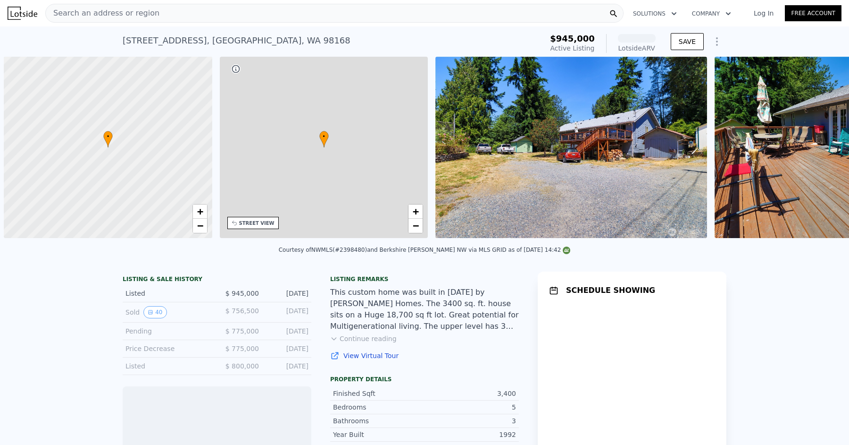
scroll to position [0, 4]
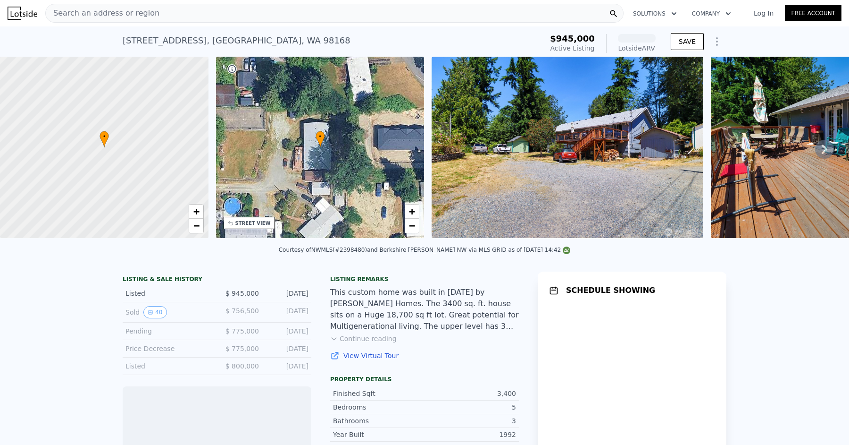
click at [179, 14] on div "Search an address or region" at bounding box center [334, 13] width 579 height 19
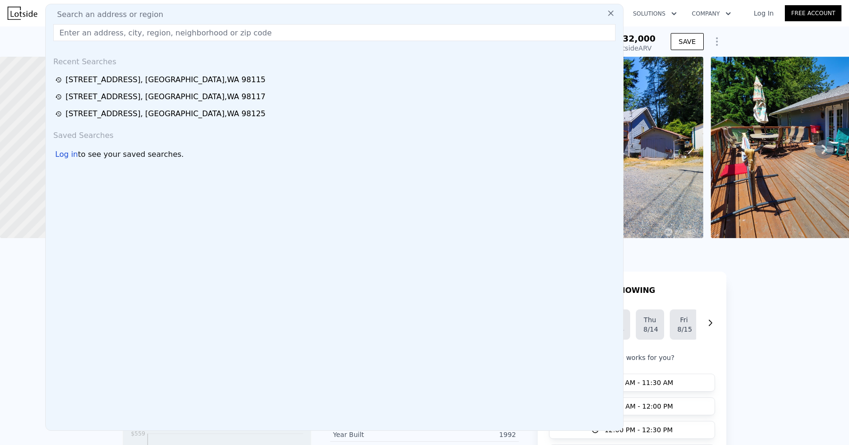
type input "x"
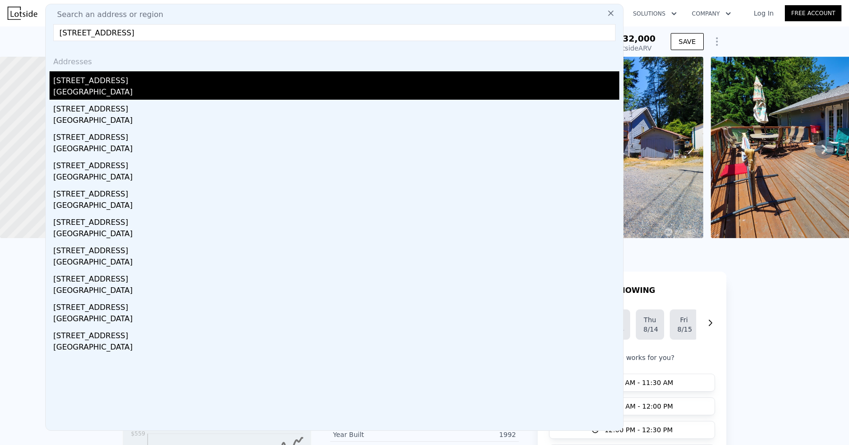
type input "[STREET_ADDRESS]"
click at [156, 89] on div "[GEOGRAPHIC_DATA]" at bounding box center [336, 92] width 566 height 13
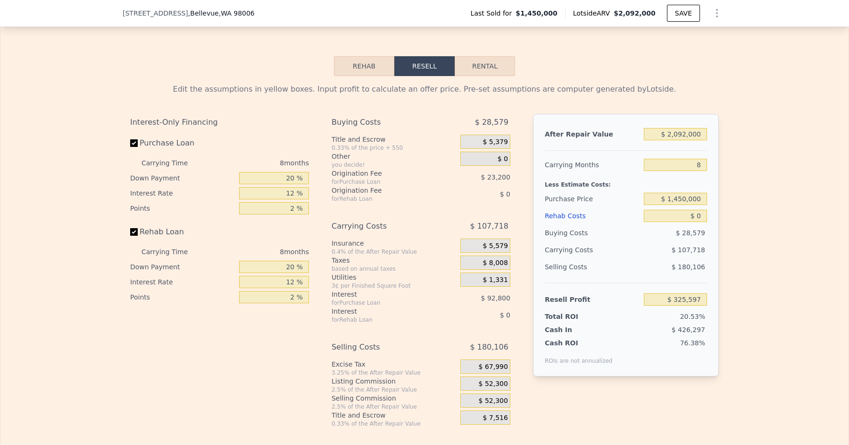
scroll to position [1443, 0]
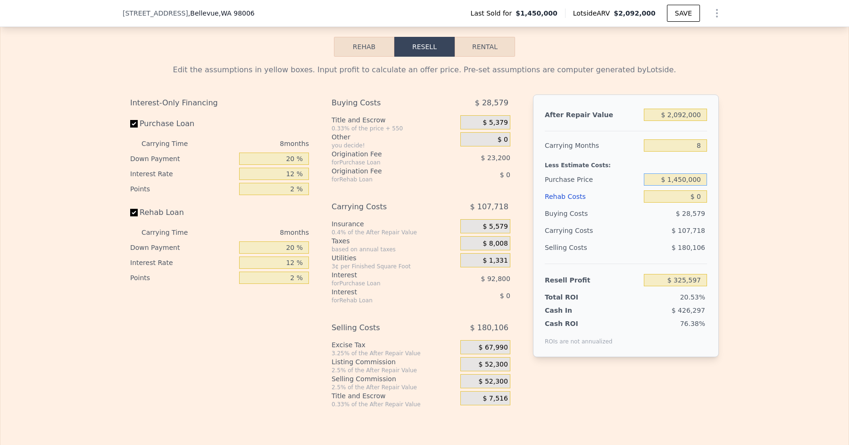
click at [686, 173] on input "$ 1,450,000" at bounding box center [675, 179] width 63 height 12
type input "$ 1,448,000"
click at [763, 216] on div "Edit the assumptions in yellow boxes. Input profit to calculate an offer price.…" at bounding box center [424, 232] width 849 height 351
type input "$ 327,764"
click at [701, 139] on input "8" at bounding box center [675, 145] width 63 height 12
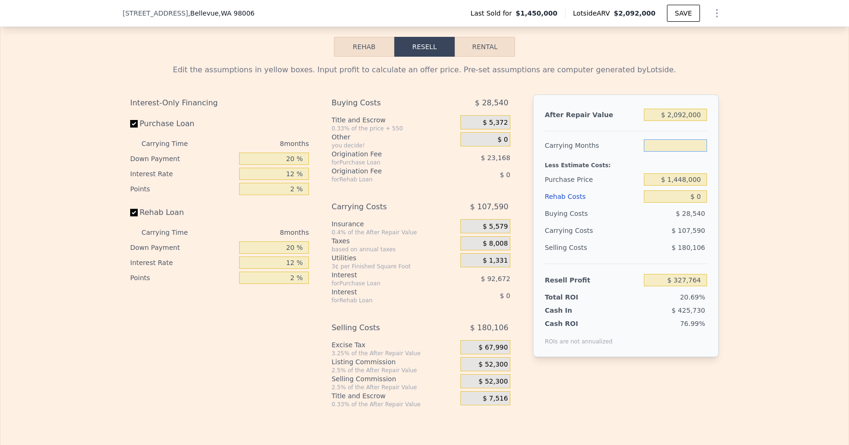
type input "4"
type input "$ 381,559"
type input "4"
click at [725, 149] on div "Edit the assumptions in yellow boxes. Input profit to calculate an offer price.…" at bounding box center [425, 232] width 604 height 351
click at [705, 191] on input "$ 0" at bounding box center [675, 196] width 63 height 12
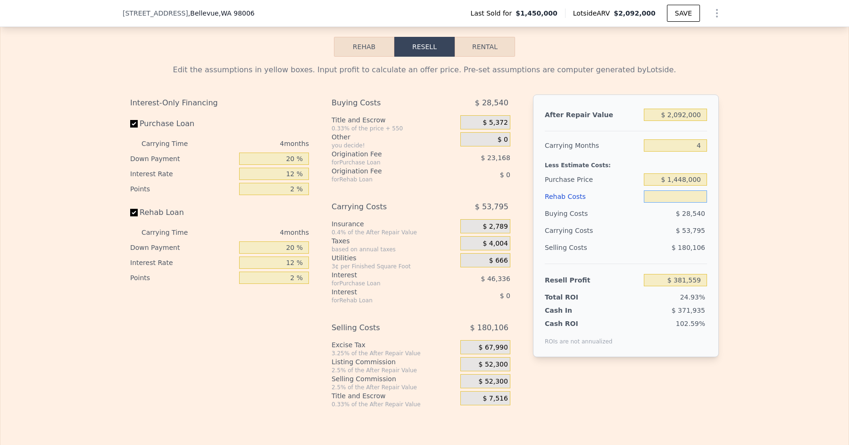
type input "$ 1"
type input "$ 381,558"
type input "$ 15"
type input "$ 381,544"
type input "$ 150"
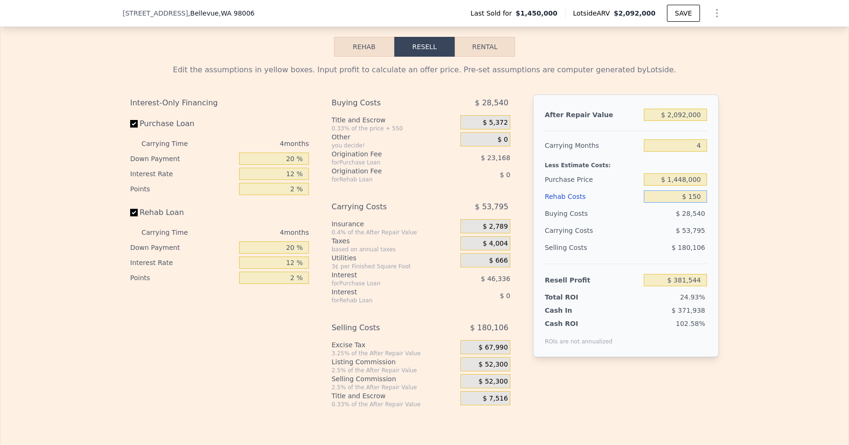
type input "$ 381,403"
type input "$ 1,500"
type input "$ 379,987"
type input "$ 15,000"
type input "$ 365,839"
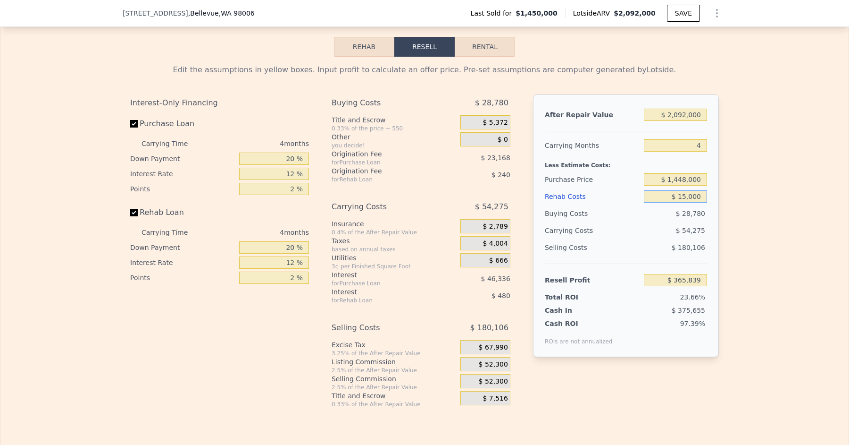
type input "$ 150,000"
type input "$ 224,359"
type input "$ 150,000"
click at [770, 233] on div "Edit the assumptions in yellow boxes. Input profit to calculate an offer price.…" at bounding box center [424, 232] width 849 height 351
click at [701, 139] on input "4" at bounding box center [675, 145] width 63 height 12
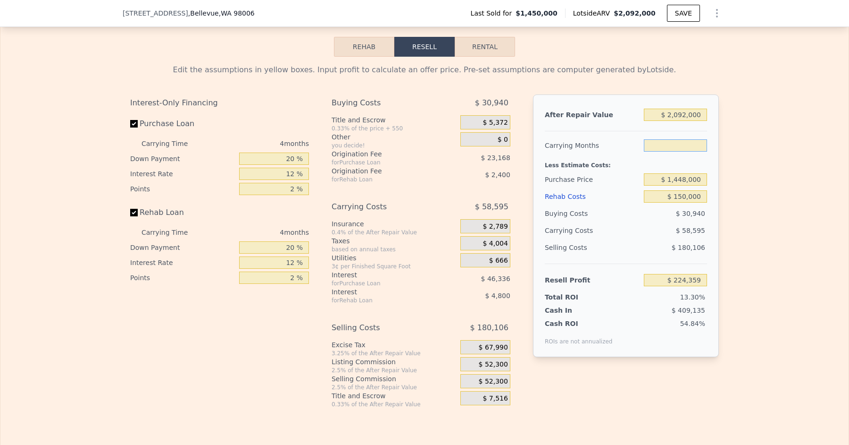
type input "5"
type input "$ 209,710"
type input "5"
click at [744, 177] on div "Edit the assumptions in yellow boxes. Input profit to calculate an offer price.…" at bounding box center [424, 232] width 849 height 351
click at [686, 109] on input "$ 2,092,000" at bounding box center [675, 115] width 63 height 12
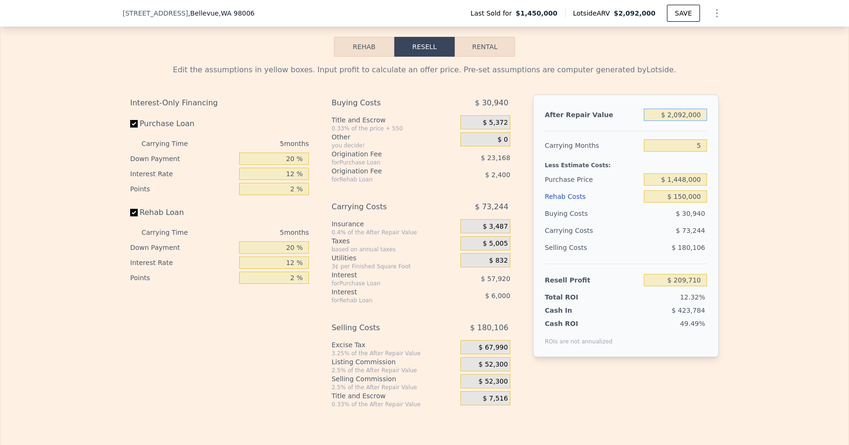
type input "$ 209,000"
type input "-$ 1,508,534"
type input "$ 202,000"
type input "8"
type input "$ 0"
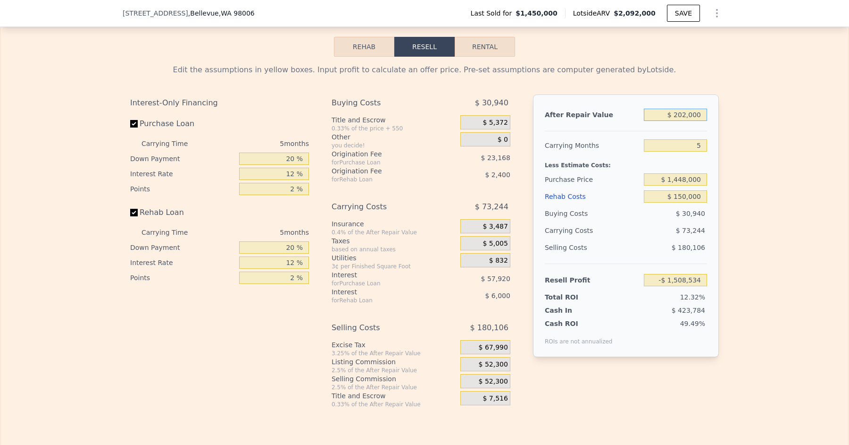
type input "-$ 1,397,145"
type input "$ 2,002,000"
type input "$ 243,561"
type input "$ 20,002,000"
type input "$ 16,650,621"
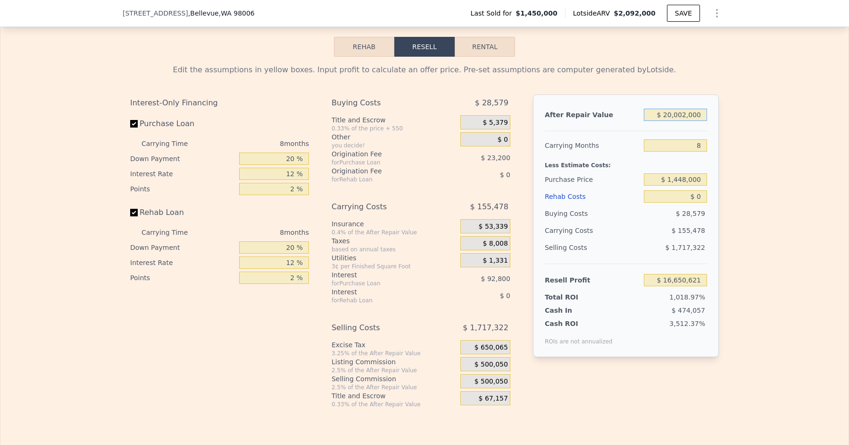
type input "$ 2,000,000"
type input "$ 241,739"
type input "$ 2,000,000"
click at [762, 181] on div "Edit the assumptions in yellow boxes. Input profit to calculate an offer price.…" at bounding box center [424, 232] width 849 height 351
click at [702, 190] on input "$ 0" at bounding box center [675, 196] width 63 height 12
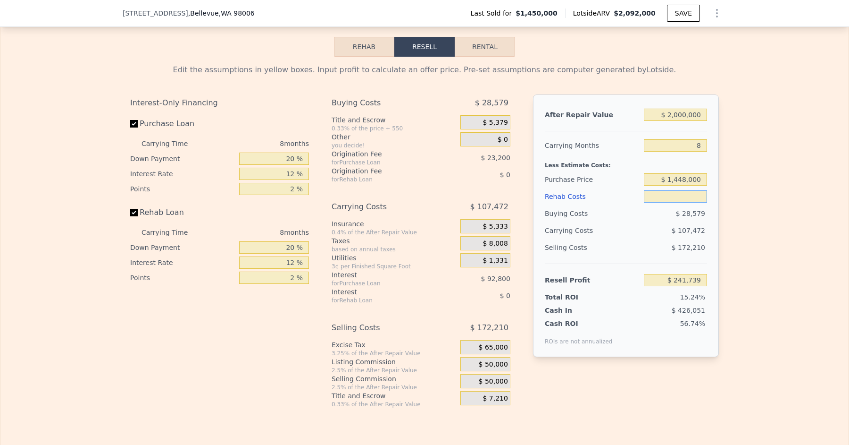
type input "$ 1"
type input "$ 241,738"
type input "$ 15"
type input "$ 241,724"
type input "$ 150"
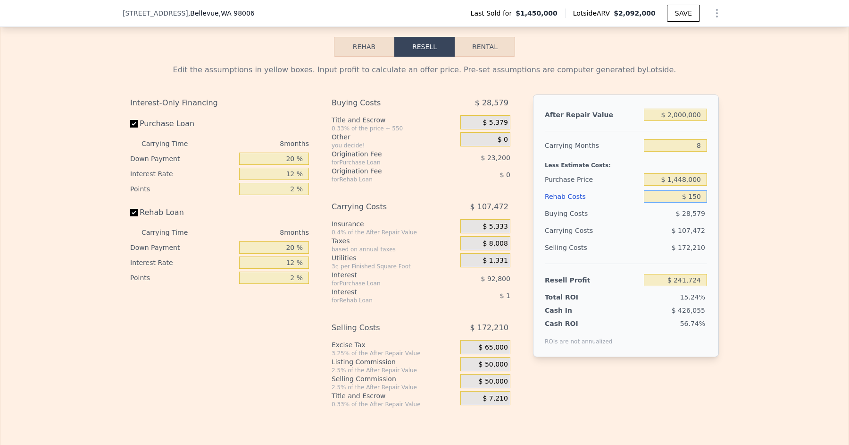
type input "$ 241,579"
type input "$ 1,500"
type input "$ 240,119"
type input "$ 15,000"
type input "$ 225,539"
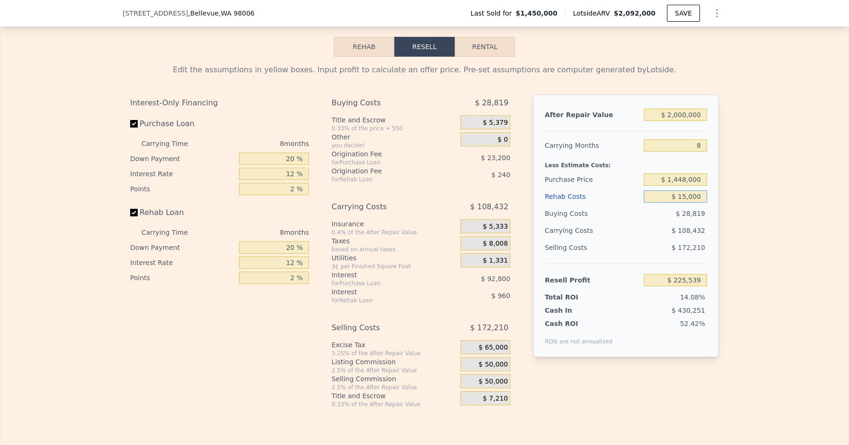
type input "$ 150,000"
type input "$ 79,739"
type input "$ 150,000"
click at [756, 211] on div "Edit the assumptions in yellow boxes. Input profit to calculate an offer price.…" at bounding box center [424, 232] width 849 height 351
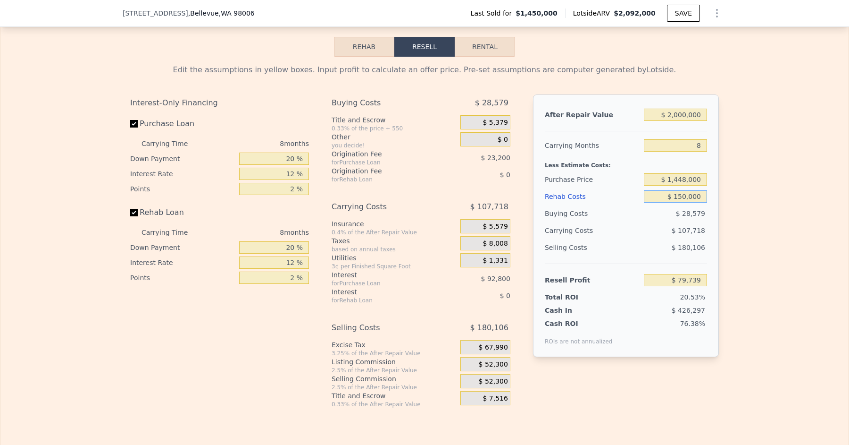
type input "$ 2,092,000"
type input "$ 0"
type input "$ 325,597"
click at [687, 190] on input "$ 0" at bounding box center [675, 196] width 63 height 12
type input "$ 10"
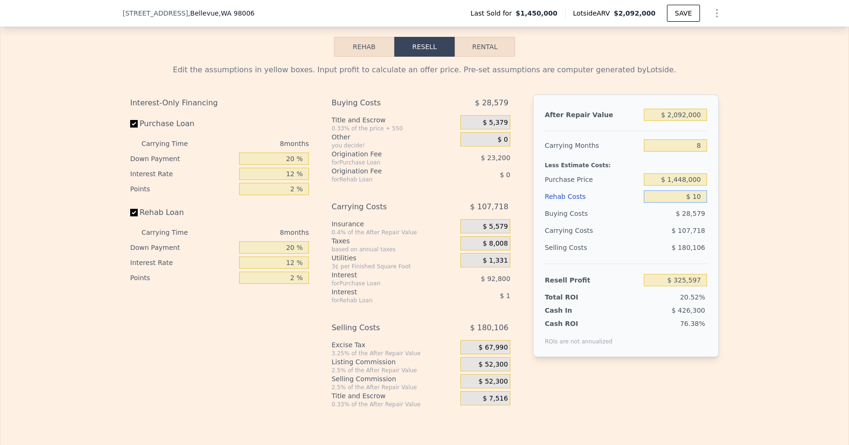
type input "$ 325,587"
type input "$ 130"
type input "$ 325,457"
type input "$ 1,300"
type input "$ 324,196"
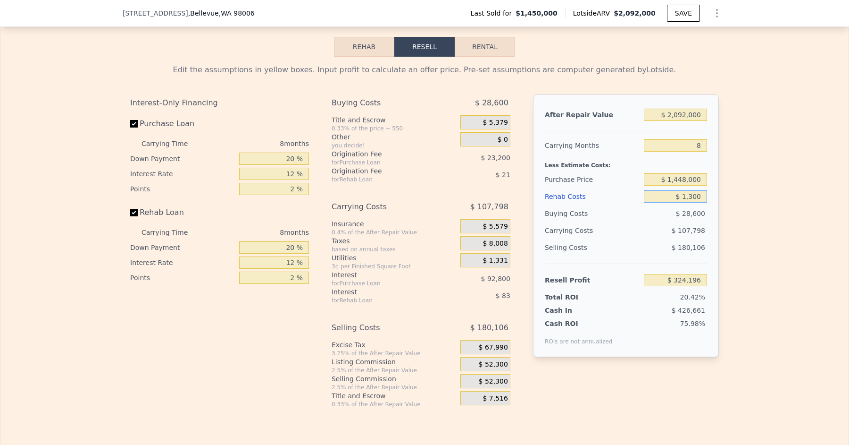
type input "$ 13,000"
type input "$ 311,557"
type input "$ 130,000"
type input "$ 185,197"
type input "$ 130,000"
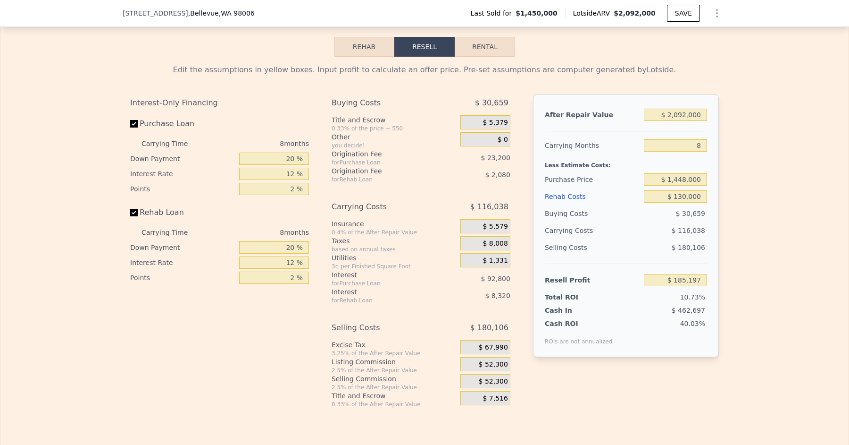
click at [732, 221] on div "Edit the assumptions in yellow boxes. Input profit to calculate an offer price.…" at bounding box center [424, 232] width 849 height 351
click at [704, 140] on input "8" at bounding box center [675, 145] width 63 height 12
type input "5"
type input "$ 228,711"
type input "5"
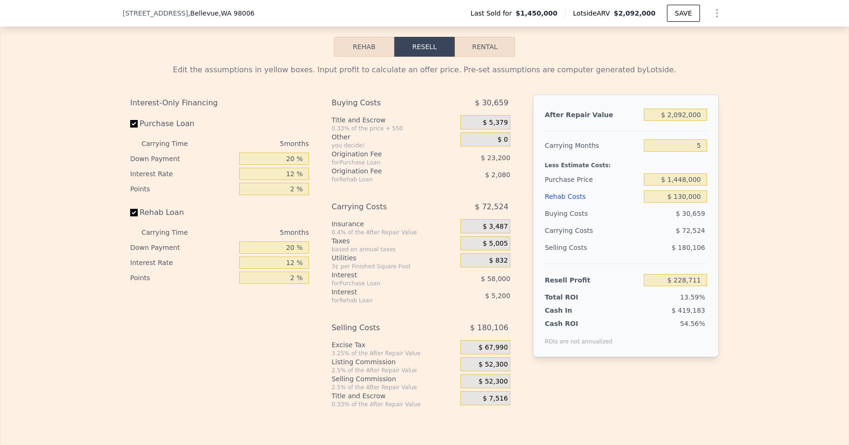
click at [733, 160] on div "Edit the assumptions in yellow boxes. Input profit to calculate an offer price.…" at bounding box center [424, 232] width 849 height 351
click at [687, 109] on input "$ 2,092,000" at bounding box center [675, 115] width 63 height 12
type input "$ 209,000"
type input "-$ 1,489,533"
type input "$ 20,000"
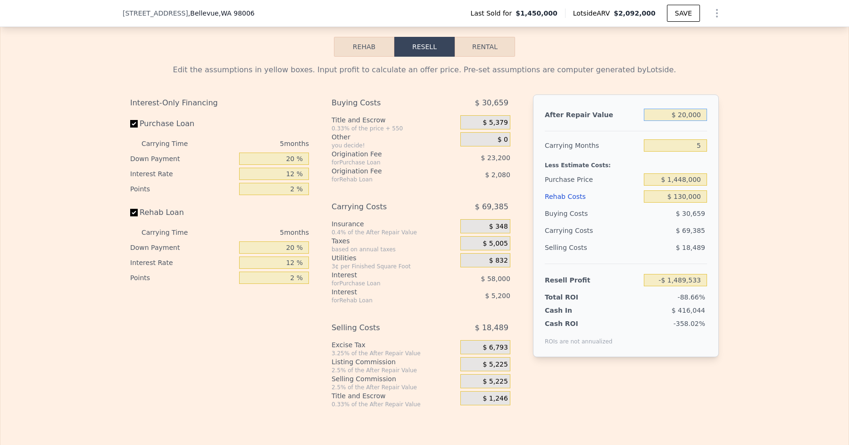
type input "-$ 1,661,996"
type input "$ 200,000"
type input "-$ 1,497,745"
type input "$ 2,000,000"
type input "$ 144,761"
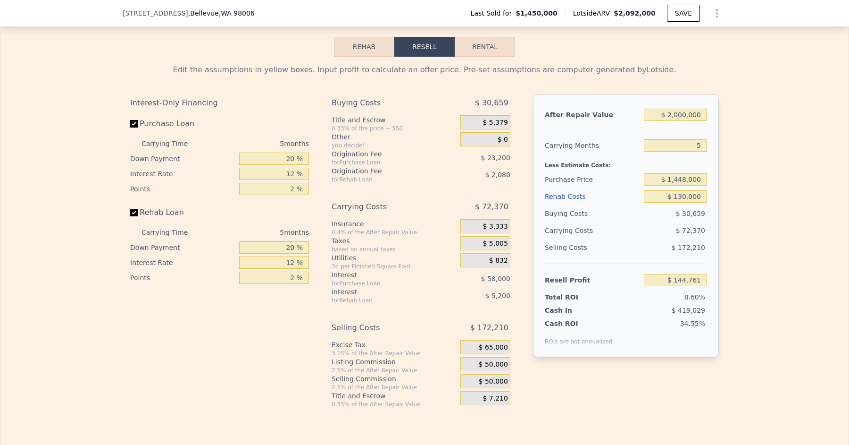
click at [750, 140] on div "Edit the assumptions in yellow boxes. Input profit to calculate an offer price.…" at bounding box center [424, 232] width 849 height 351
click at [679, 109] on input "$ 2,000,000" at bounding box center [675, 115] width 63 height 12
type input "$ 200,000"
type input "-$ 1,497,745"
type input "$ 2,100,000"
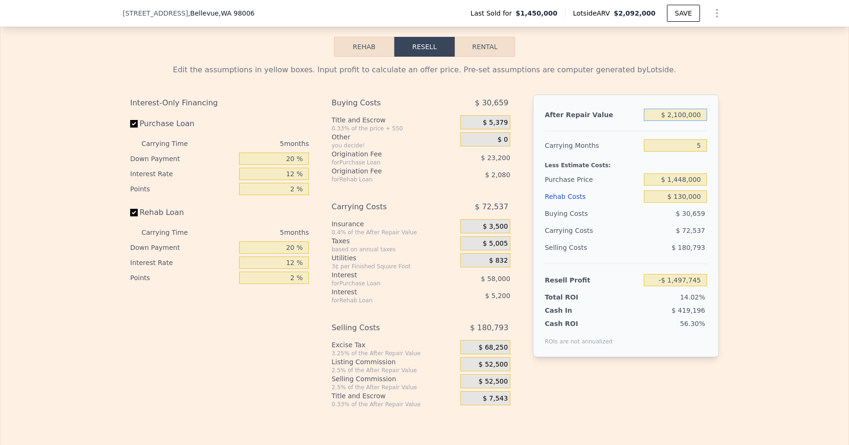
type input "$ 236,011"
type input "$ 2,100,000"
click at [753, 185] on div "Edit the assumptions in yellow boxes. Input profit to calculate an offer price.…" at bounding box center [424, 232] width 849 height 351
click at [684, 190] on input "$ 130,000" at bounding box center [675, 196] width 63 height 12
type input "$ 10,000"
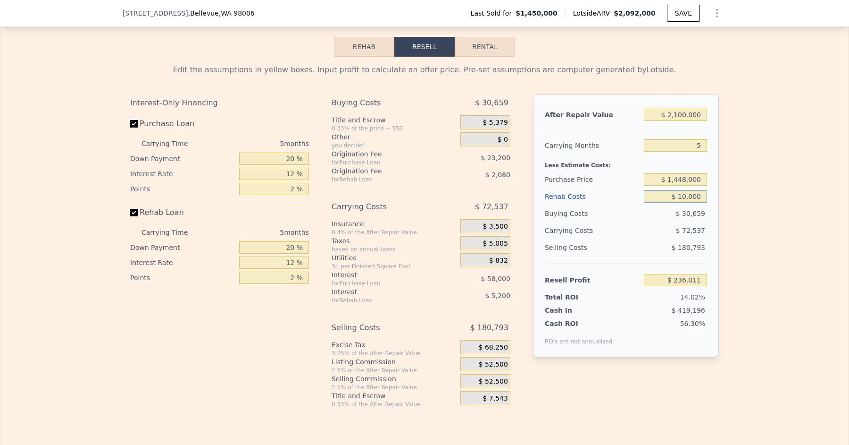
type input "$ 362,731"
type input "$ 150,000"
type input "$ 214,891"
type input "$ 150,000"
click at [734, 197] on div "Edit the assumptions in yellow boxes. Input profit to calculate an offer price.…" at bounding box center [424, 232] width 849 height 351
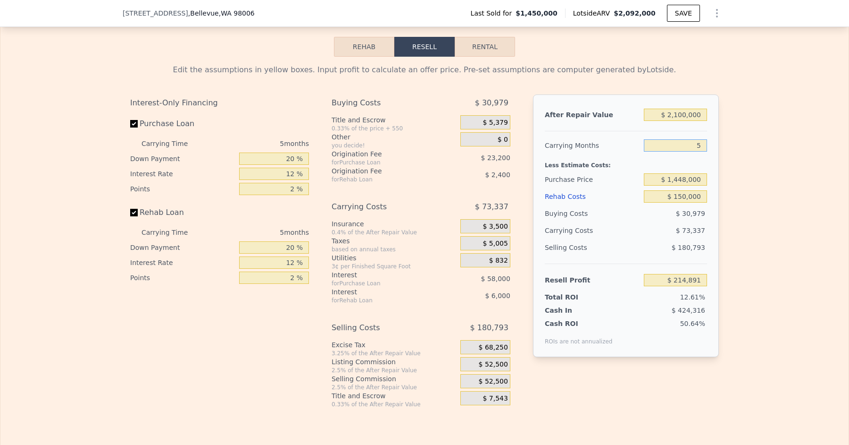
click at [702, 139] on input "5" at bounding box center [675, 145] width 63 height 12
type input "6"
type input "$ 200,224"
type input "6"
click at [744, 157] on div "Edit the assumptions in yellow boxes. Input profit to calculate an offer price.…" at bounding box center [424, 232] width 849 height 351
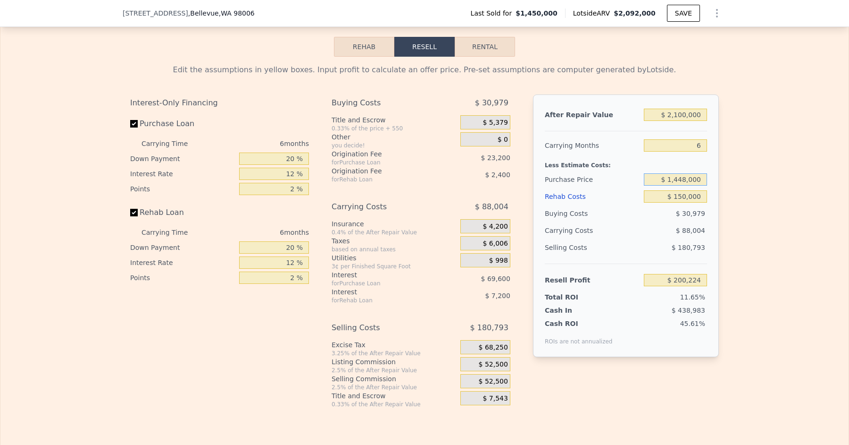
type input "$ 2,092,000"
type input "8"
type input "$ 0"
click at [687, 173] on input "$ 1,448,000" at bounding box center [675, 179] width 63 height 12
type input "$ 327,764"
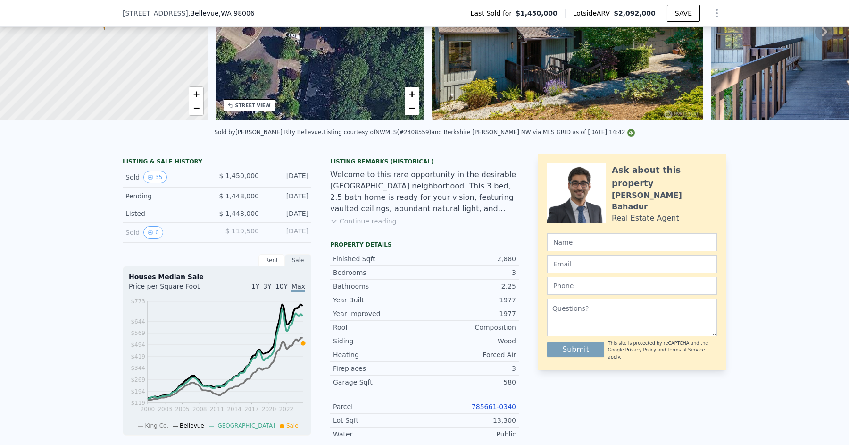
scroll to position [0, 0]
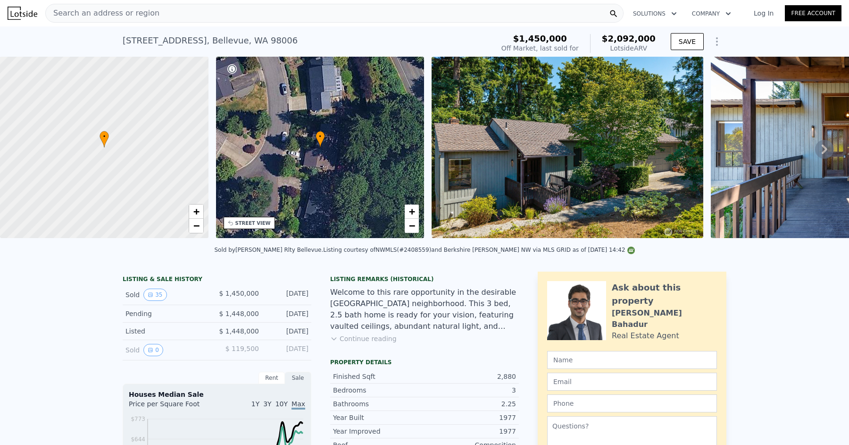
click at [174, 19] on div "Search an address or region" at bounding box center [334, 13] width 579 height 19
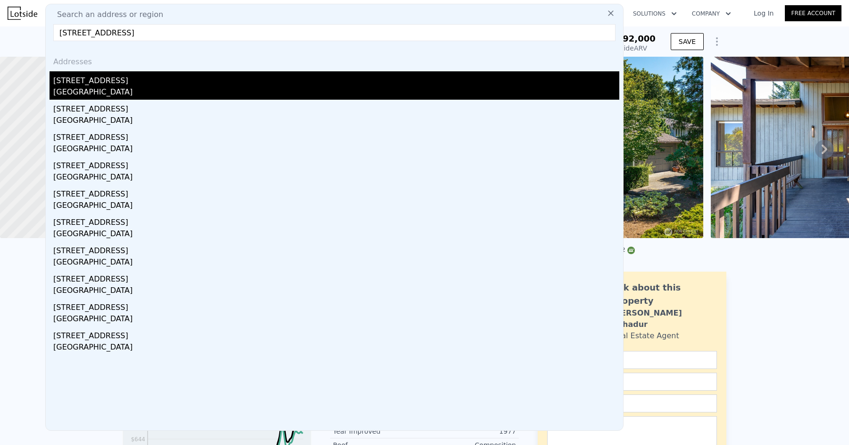
type input "[STREET_ADDRESS]"
click at [138, 78] on div "[STREET_ADDRESS]" at bounding box center [336, 78] width 566 height 15
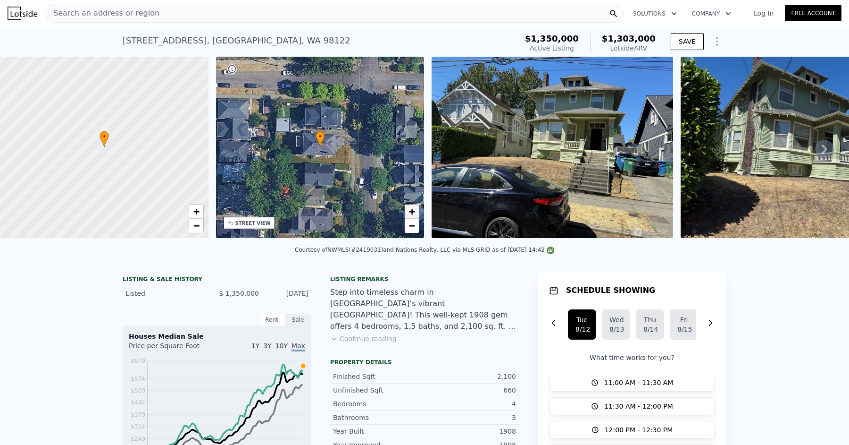
click at [414, 211] on span "+" at bounding box center [412, 211] width 6 height 12
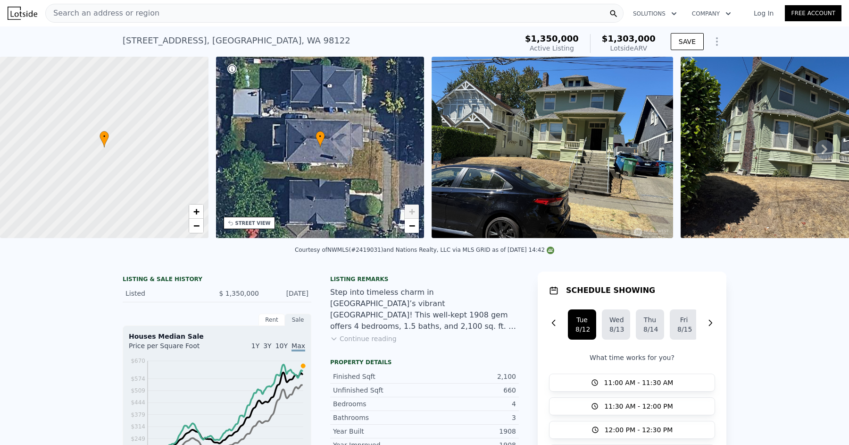
click at [414, 211] on span "+" at bounding box center [412, 211] width 6 height 12
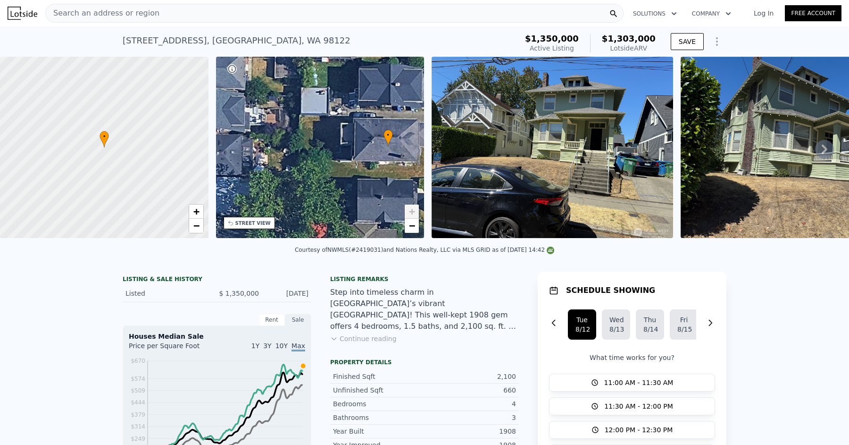
drag, startPoint x: 327, startPoint y: 155, endPoint x: 314, endPoint y: 161, distance: 14.4
click at [314, 161] on div "• + −" at bounding box center [320, 147] width 209 height 181
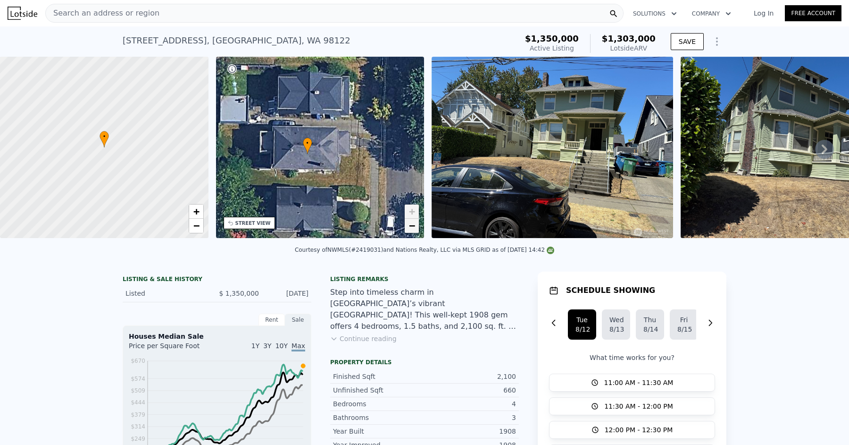
click at [410, 227] on span "−" at bounding box center [412, 225] width 6 height 12
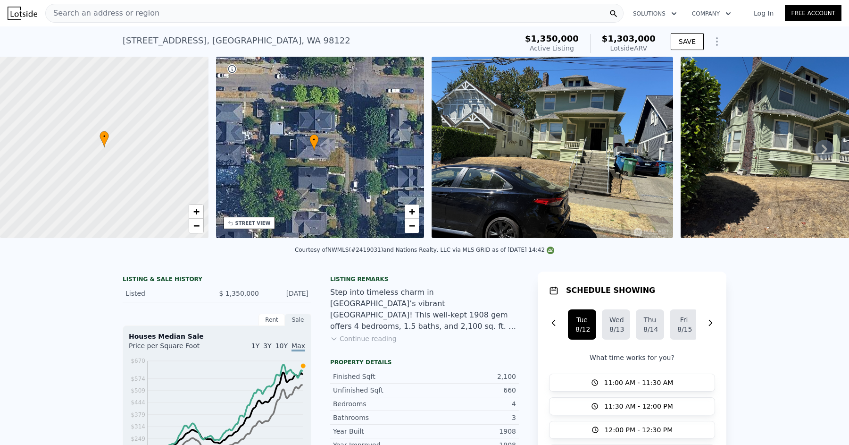
click at [184, 15] on div "Search an address or region" at bounding box center [334, 13] width 579 height 19
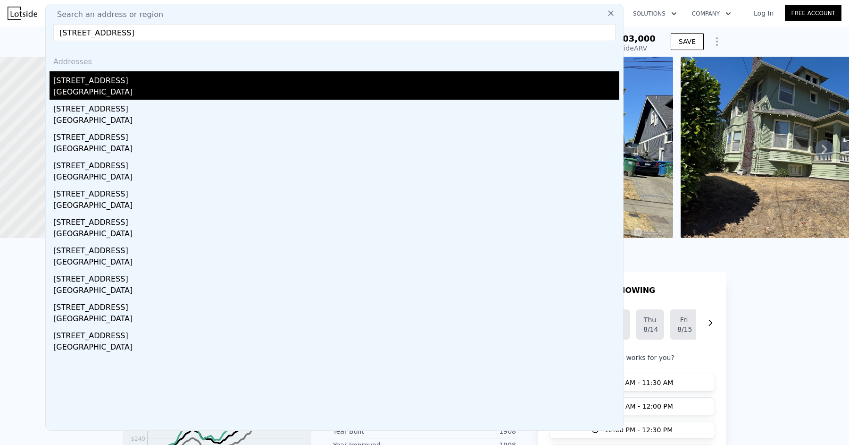
type input "[STREET_ADDRESS]"
click at [130, 85] on div "[STREET_ADDRESS]" at bounding box center [336, 78] width 566 height 15
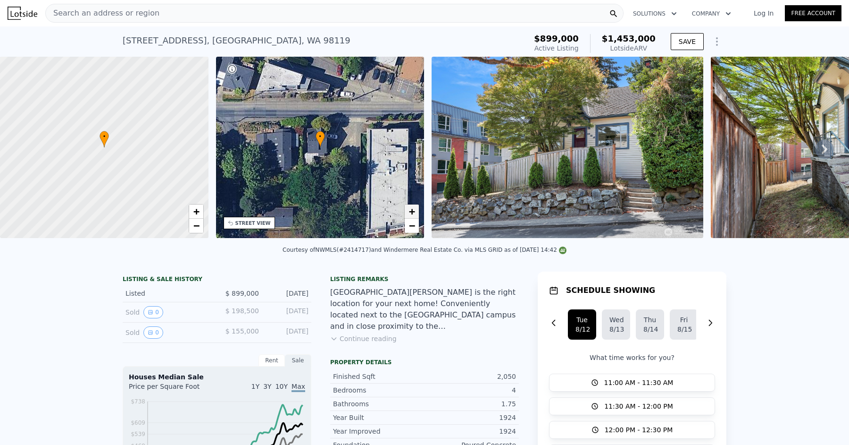
click at [412, 210] on span "+" at bounding box center [412, 211] width 6 height 12
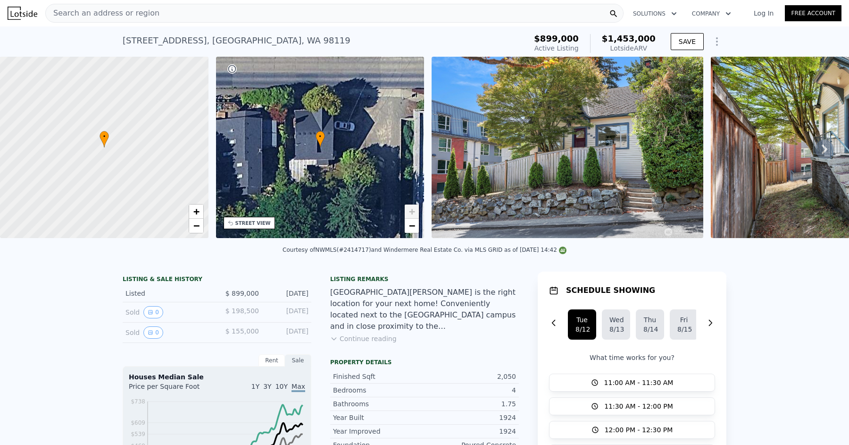
click at [412, 210] on span "+" at bounding box center [412, 211] width 6 height 12
click at [237, 226] on div "STREET VIEW" at bounding box center [252, 222] width 35 height 7
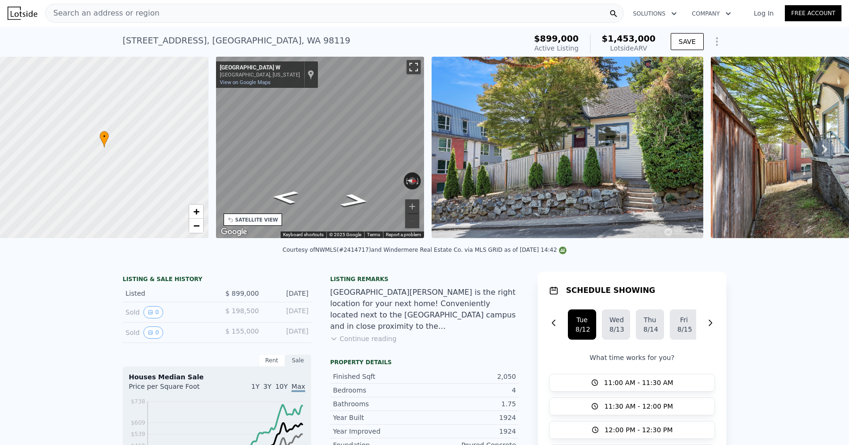
click at [413, 63] on button "Toggle fullscreen view" at bounding box center [414, 67] width 14 height 14
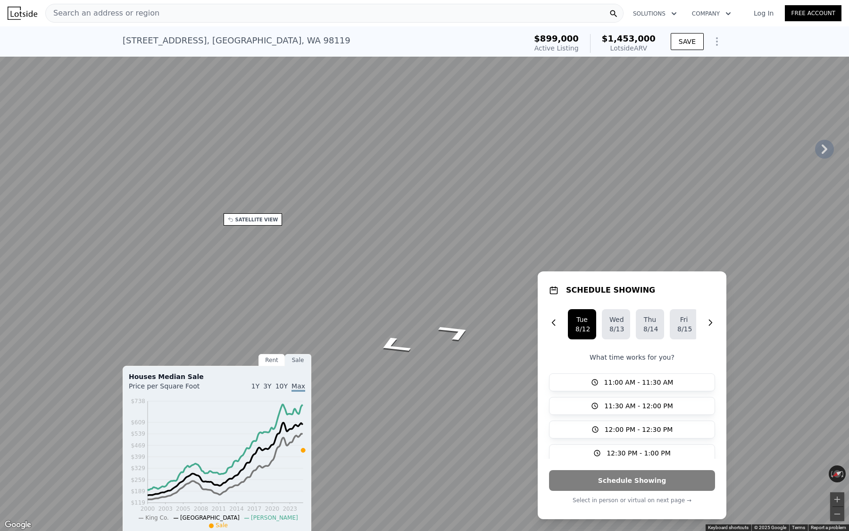
click at [561, 349] on div "Map" at bounding box center [424, 265] width 849 height 531
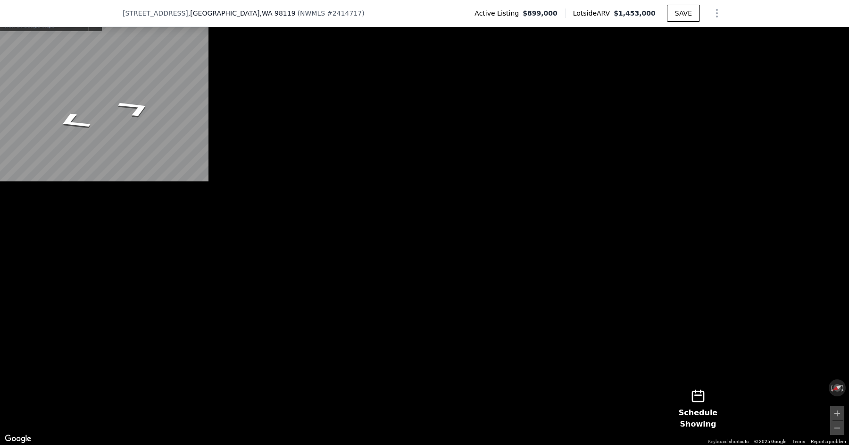
scroll to position [1429, 0]
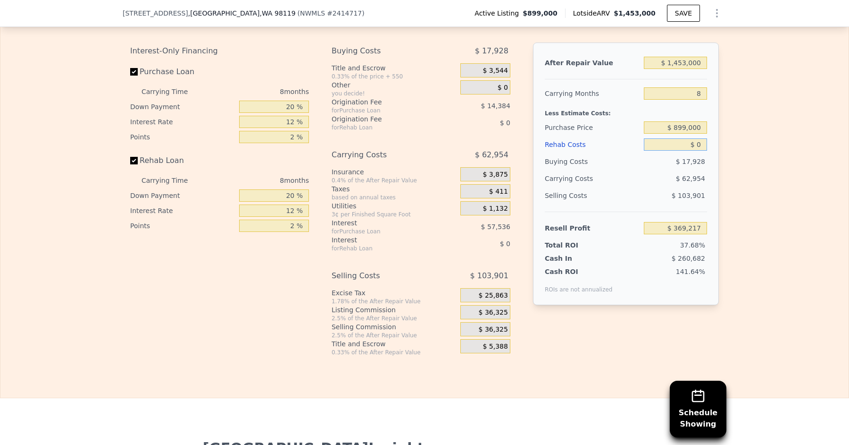
click at [702, 140] on input "$ 0" at bounding box center [675, 144] width 63 height 12
type input "$ 1"
type input "$ 369,216"
type input "$ 15"
type input "$ 369,202"
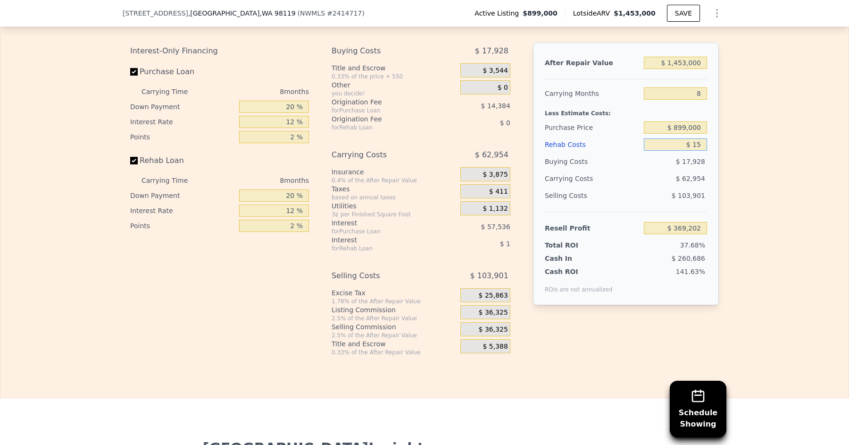
type input "$ 150"
type input "$ 369,057"
type input "$ 1,500"
type input "$ 367,597"
type input "$ 15,000"
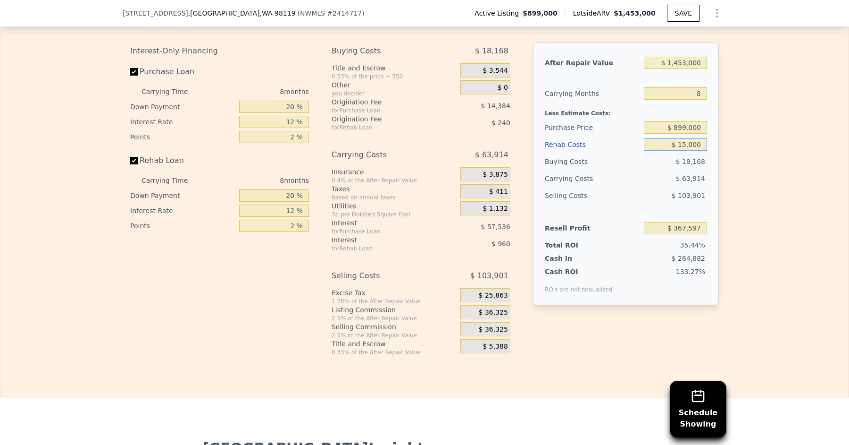
type input "$ 353,017"
type input "$ 150,000"
type input "$ 207,217"
type input "$ 150,000"
click at [759, 241] on div "Edit the assumptions in yellow boxes. Input profit to calculate an offer price.…" at bounding box center [424, 180] width 849 height 351
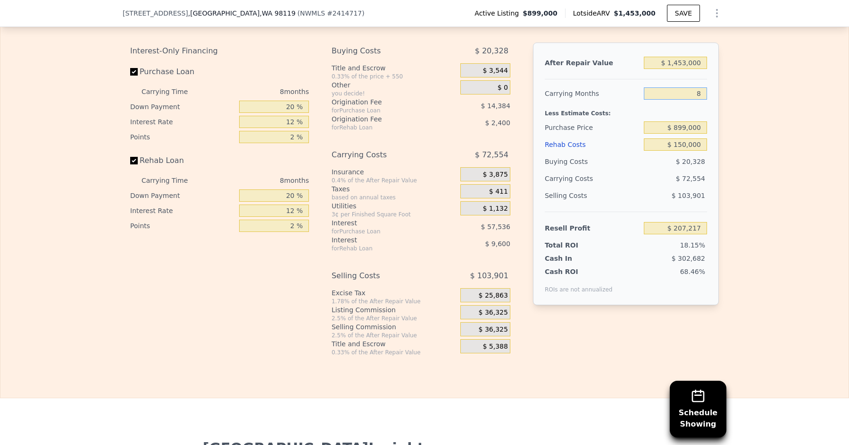
click at [702, 87] on input "8" at bounding box center [675, 93] width 63 height 12
type input "5"
type input "$ 234,424"
type input "6"
type input "$ 225,355"
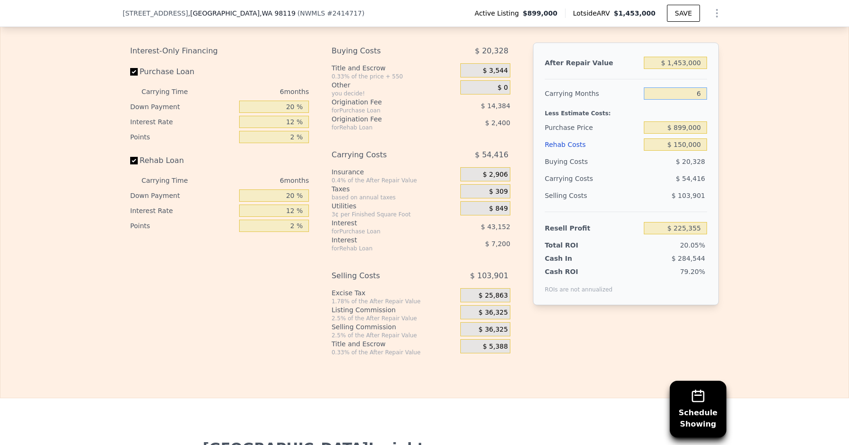
type input "6"
click at [744, 149] on div "Edit the assumptions in yellow boxes. Input profit to calculate an offer price.…" at bounding box center [424, 180] width 849 height 351
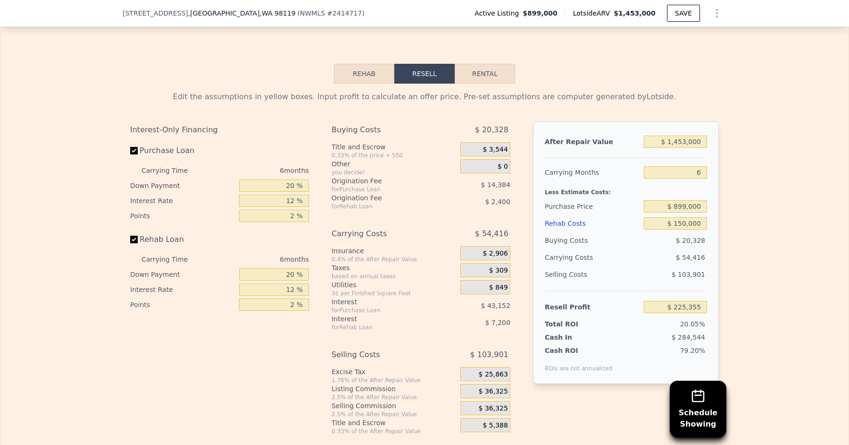
scroll to position [1351, 0]
click at [688, 135] on input "$ 1,453,000" at bounding box center [675, 141] width 63 height 12
type input "$ 145,000"
type input "-$ 986,992"
type input "$ 14,000"
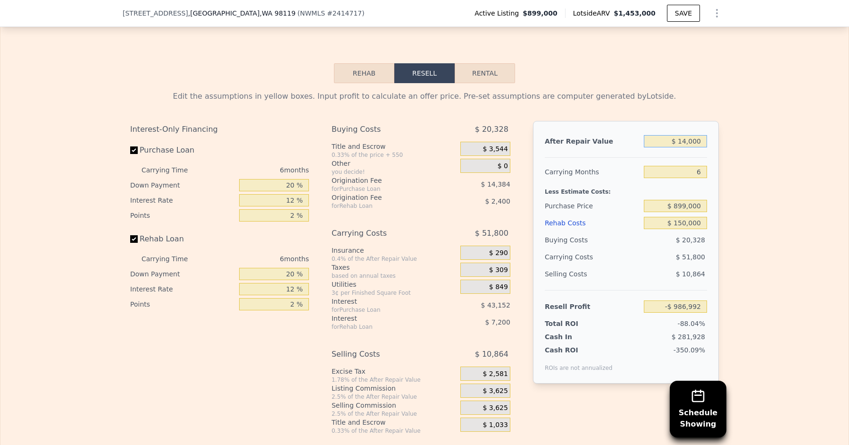
type input "-$ 1,108,412"
type input "$ 1,000"
type input "-$ 1,120,461"
type input "$ 12,000"
type input "-$ 1,110,266"
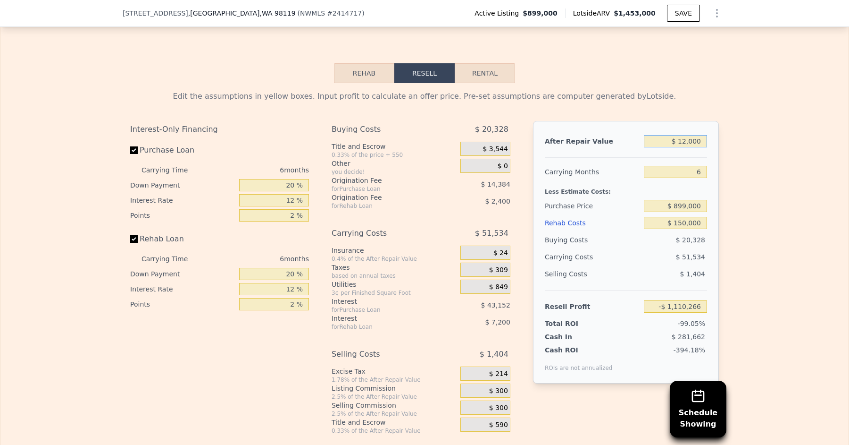
type input "$ 120,000"
type input "-$ 1,010,164"
type input "$ 1,200,000"
type input "-$ 9,144"
type input "$ 1,200,000"
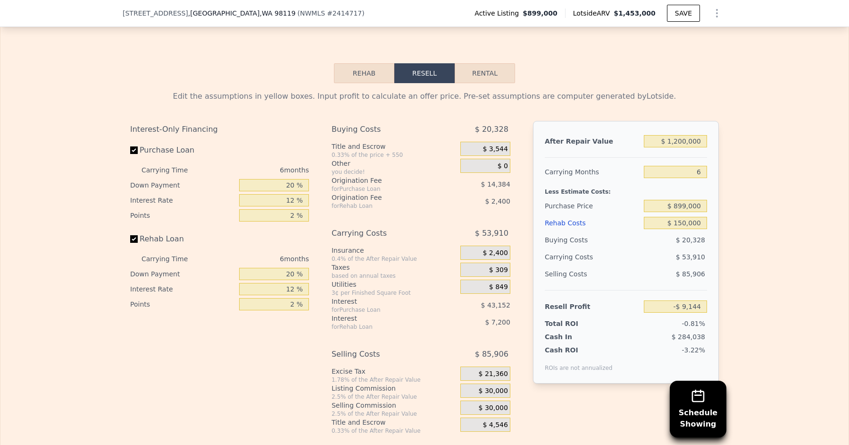
click at [790, 182] on div "Edit the assumptions in yellow boxes. Input profit to calculate an offer price.…" at bounding box center [424, 258] width 849 height 351
